Goal: Information Seeking & Learning: Understand process/instructions

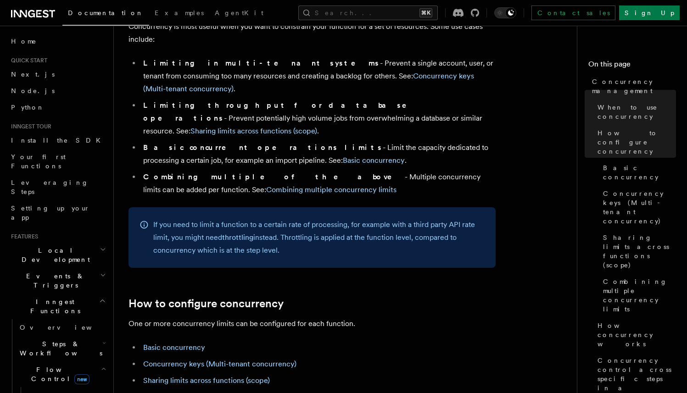
scroll to position [283, 0]
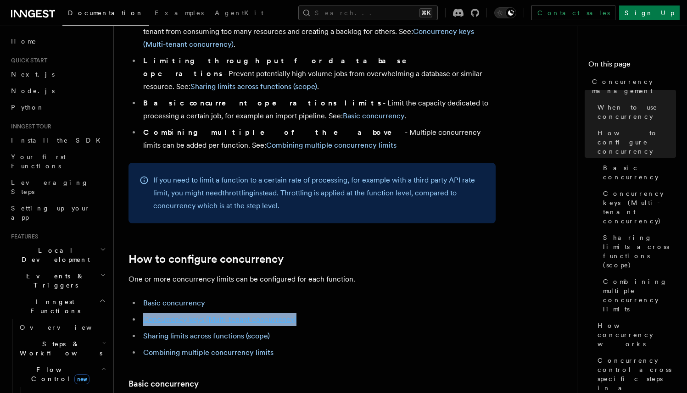
click at [239, 315] on link "Concurrency keys (Multi-tenant concurrency)" at bounding box center [219, 319] width 153 height 9
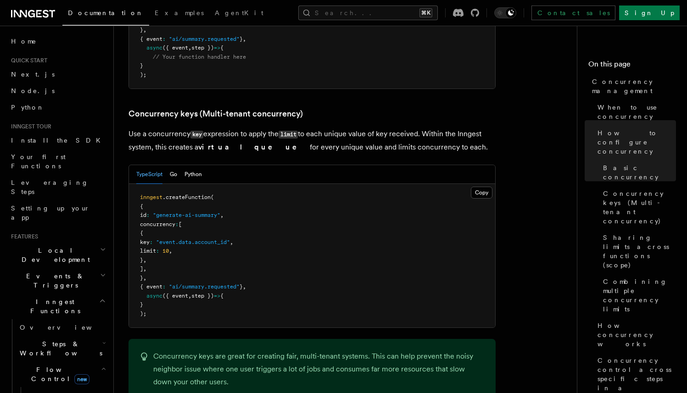
scroll to position [795, 0]
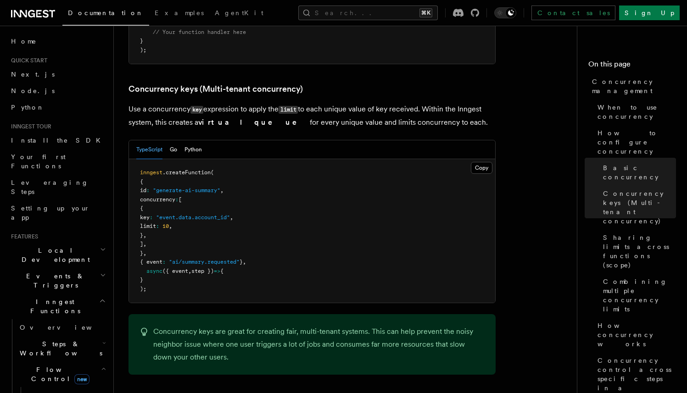
drag, startPoint x: 391, startPoint y: 167, endPoint x: 151, endPoint y: 71, distance: 258.3
click at [391, 167] on pre "inngest .createFunction ( { id : "generate-ai-summary" , concurrency : [ { key …" at bounding box center [312, 231] width 366 height 144
drag, startPoint x: 303, startPoint y: 58, endPoint x: 299, endPoint y: 34, distance: 24.2
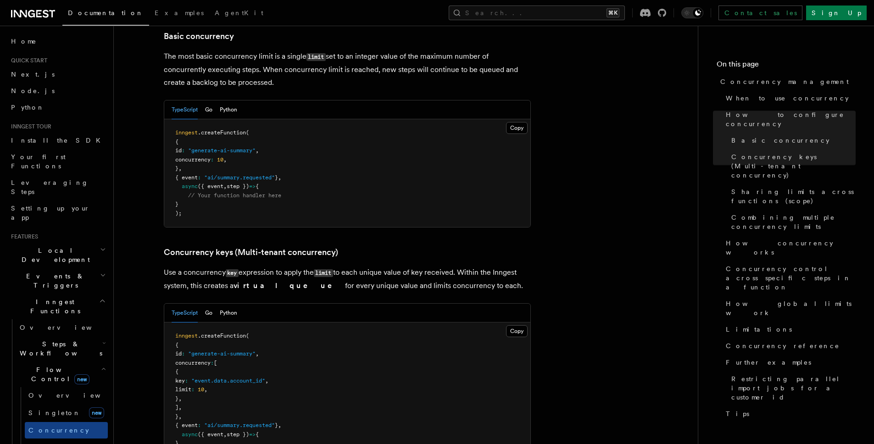
scroll to position [632, 0]
